Goal: Task Accomplishment & Management: Manage account settings

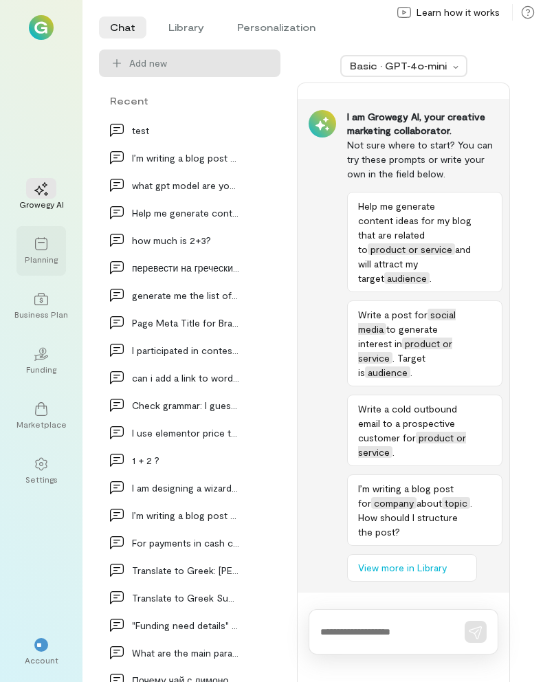
click at [49, 256] on div "Planning" at bounding box center [41, 259] width 33 height 11
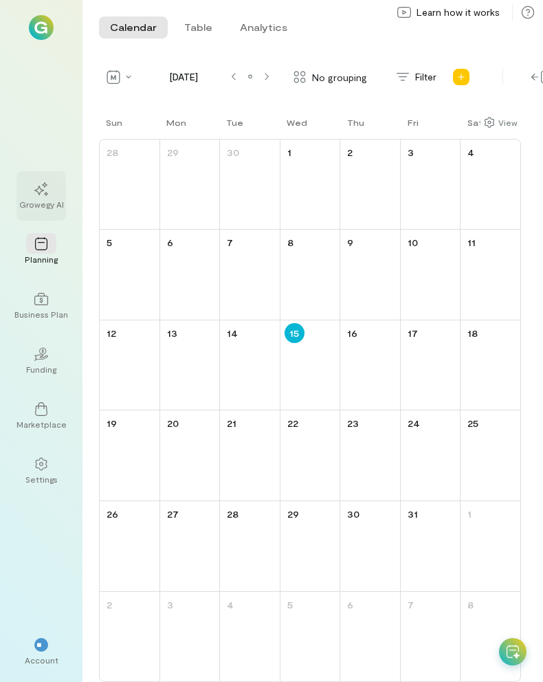
click at [39, 196] on div at bounding box center [41, 188] width 30 height 21
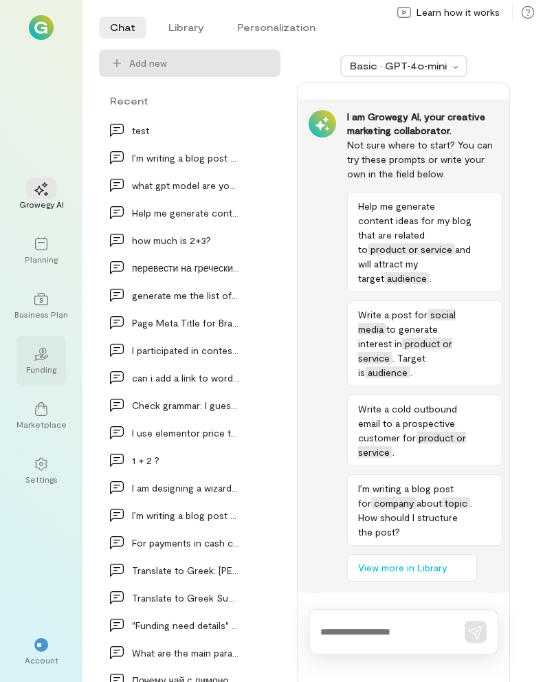
click at [46, 372] on div "Funding" at bounding box center [41, 368] width 30 height 11
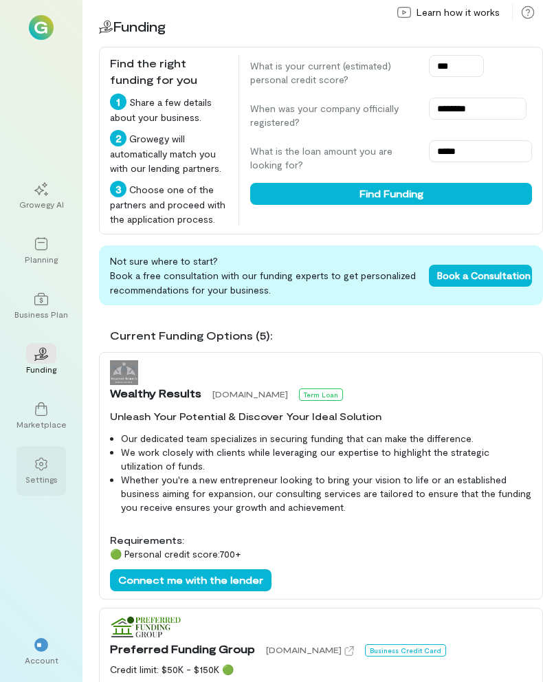
click at [41, 476] on div "Settings" at bounding box center [41, 478] width 32 height 11
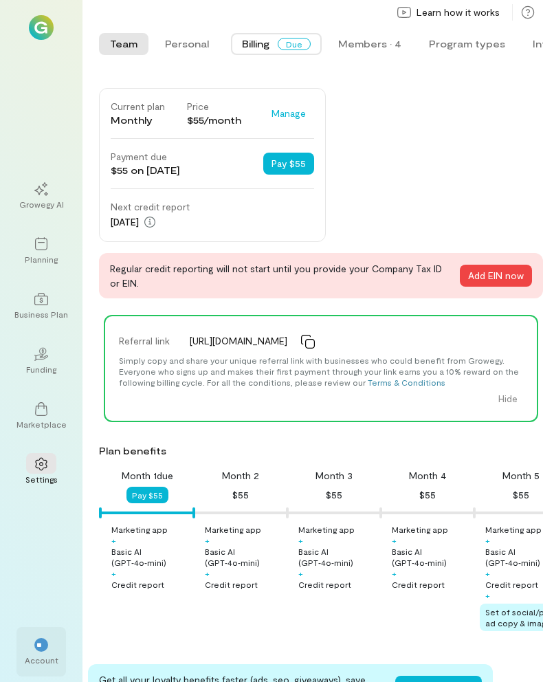
click at [29, 649] on div "**" at bounding box center [41, 644] width 30 height 21
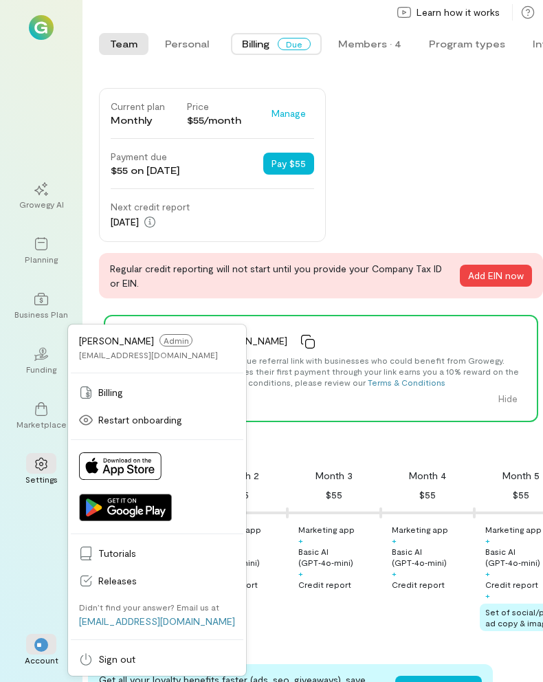
click at [440, 189] on div "Current plan Monthly Price $55/month Manage Payment due $55 on Nov 14, 2025 Pay…" at bounding box center [321, 193] width 444 height 210
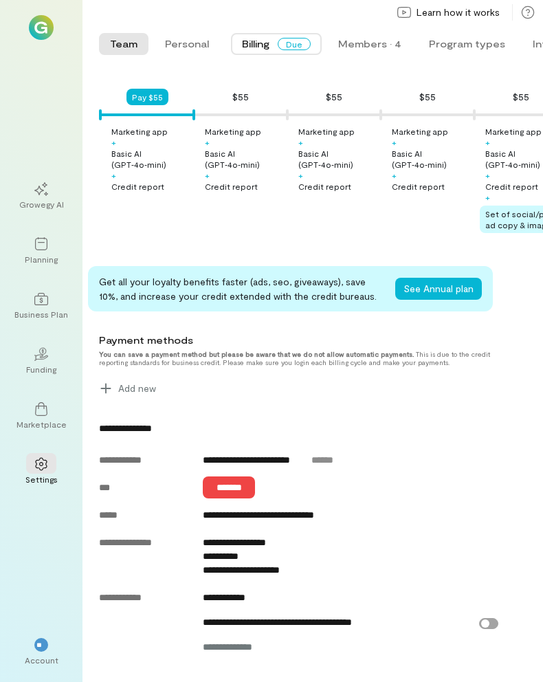
scroll to position [519, 0]
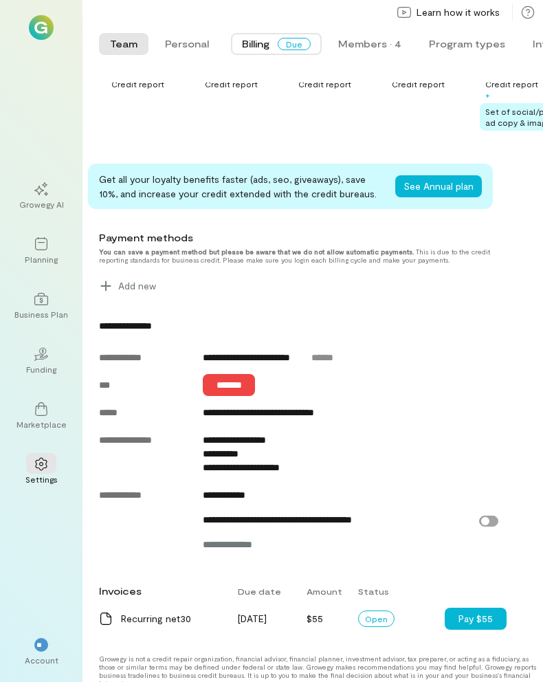
click at [398, 319] on div "**********" at bounding box center [296, 326] width 394 height 14
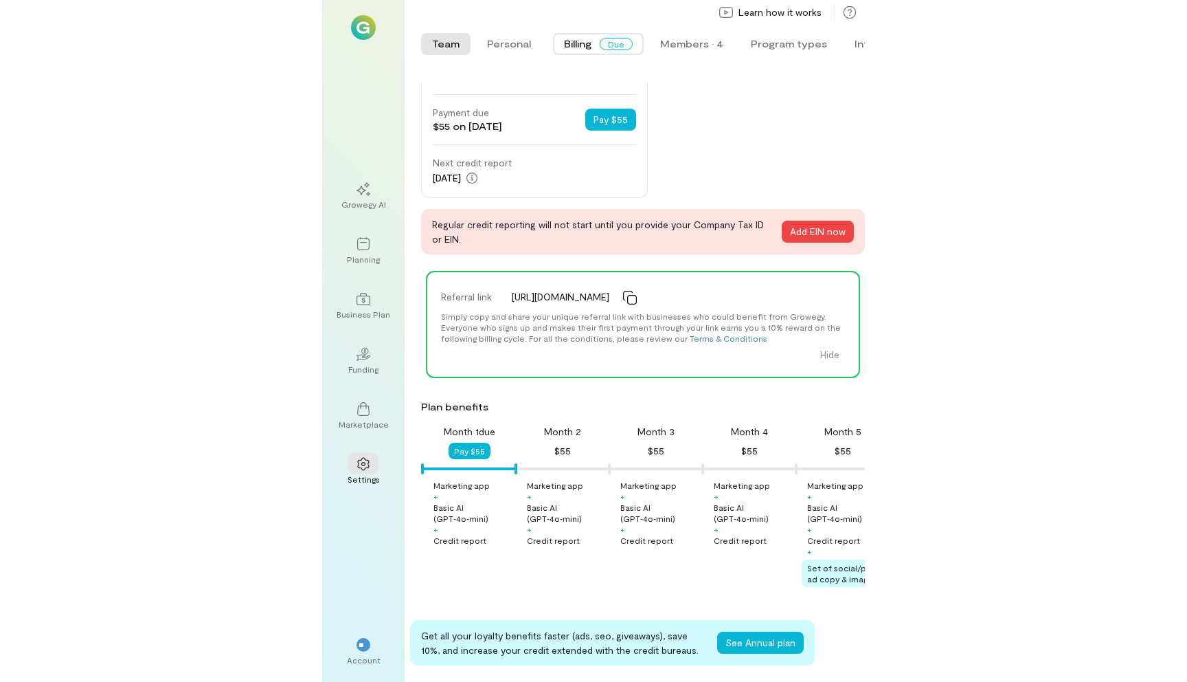
scroll to position [0, 0]
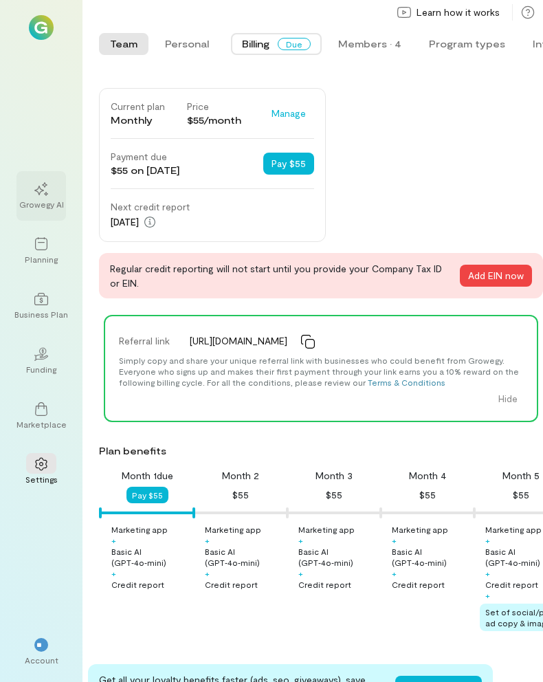
click at [34, 199] on div "Growegy AI" at bounding box center [41, 204] width 45 height 11
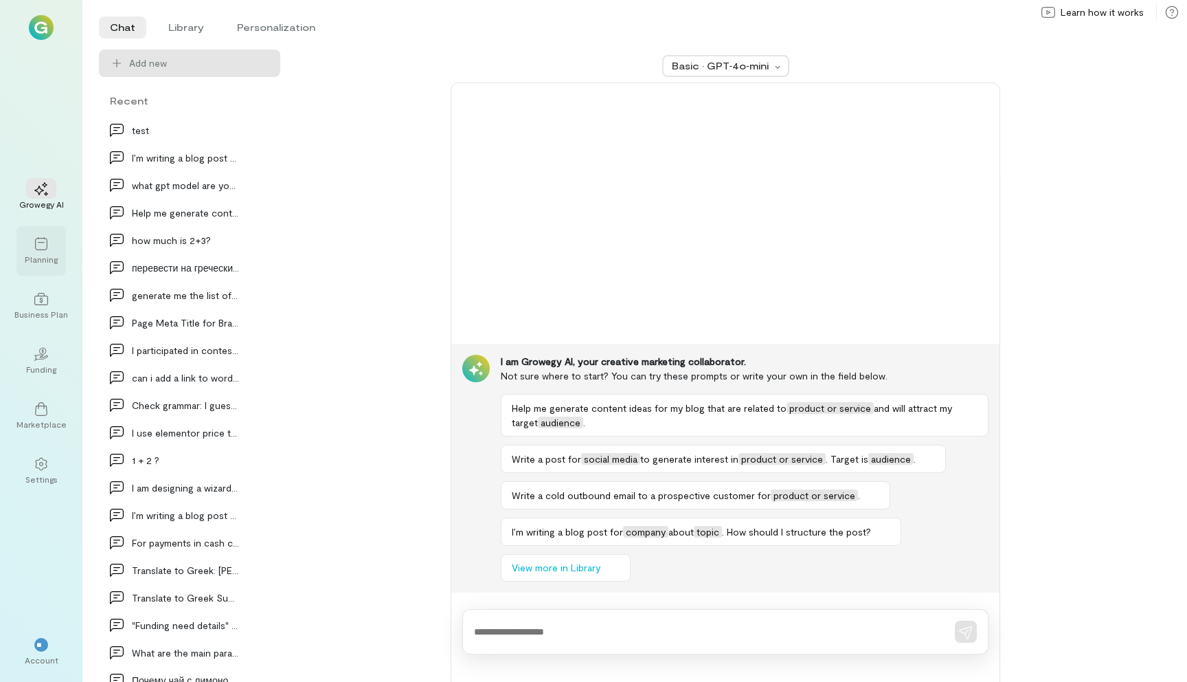
click at [44, 258] on div "Planning" at bounding box center [41, 259] width 33 height 11
